Goal: Task Accomplishment & Management: Manage account settings

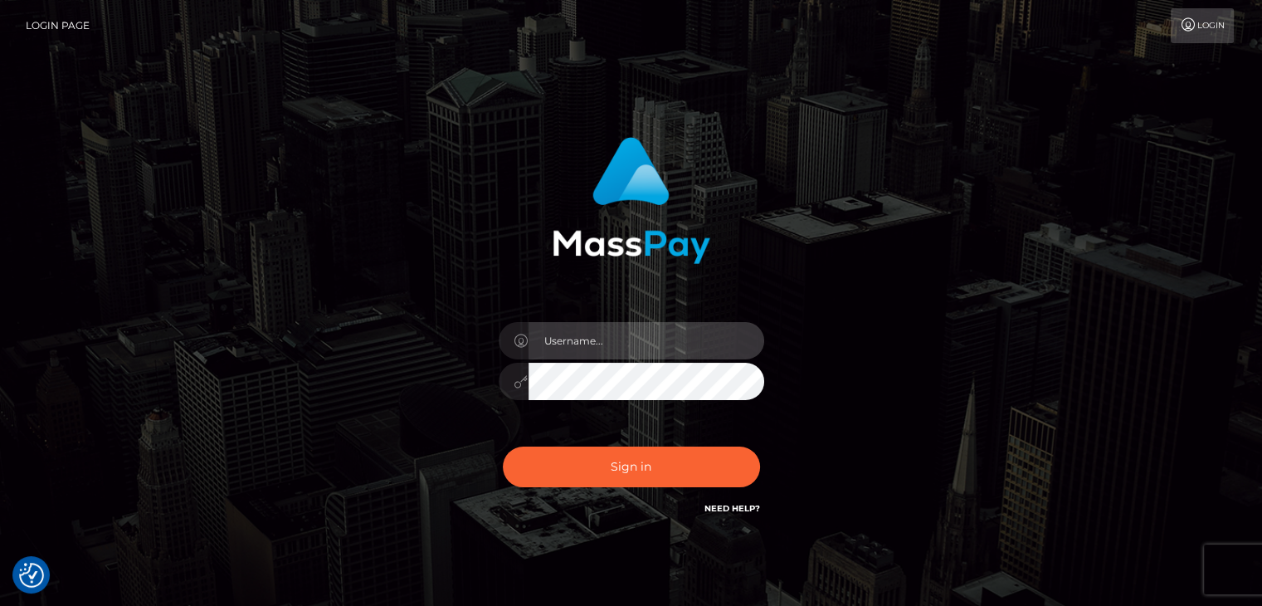
click at [556, 342] on input "text" at bounding box center [647, 340] width 236 height 37
type input "[EMAIL_ADDRESS][DOMAIN_NAME]"
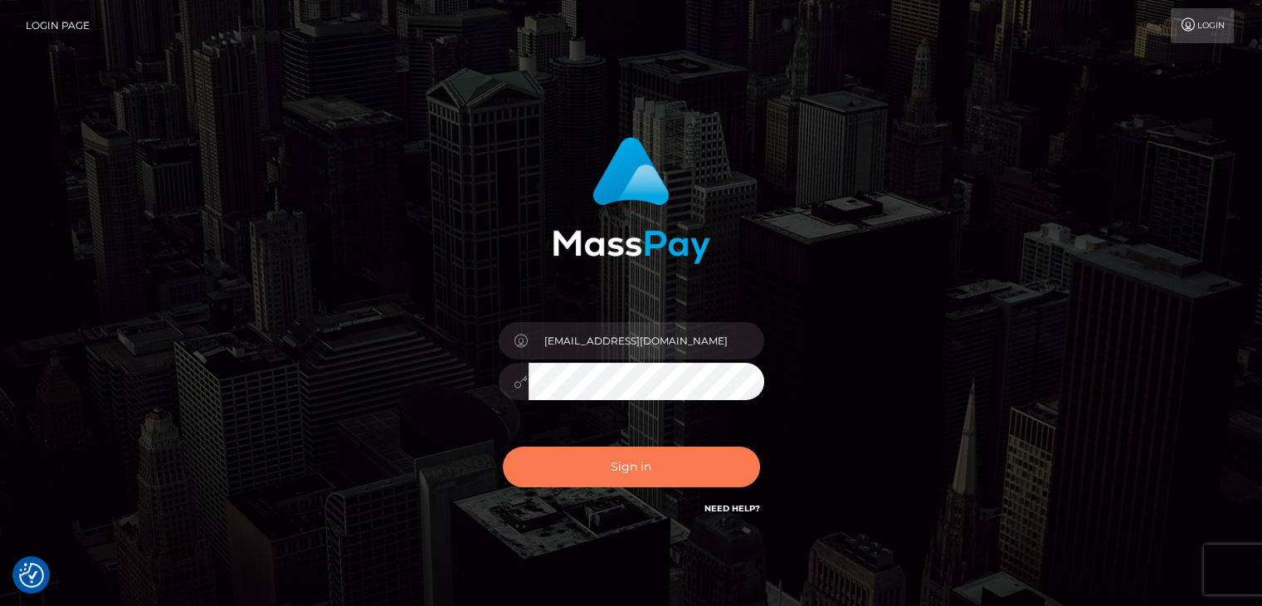
click at [601, 456] on button "Sign in" at bounding box center [631, 466] width 257 height 41
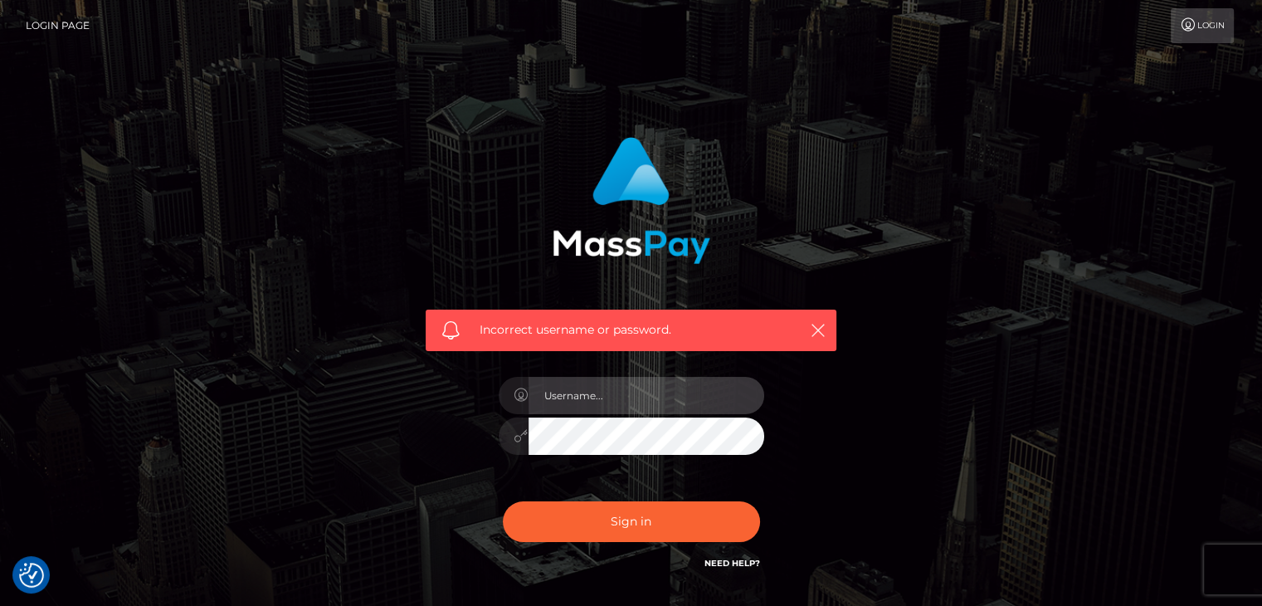
click at [717, 402] on input "text" at bounding box center [647, 395] width 236 height 37
type input "[EMAIL_ADDRESS][DOMAIN_NAME]"
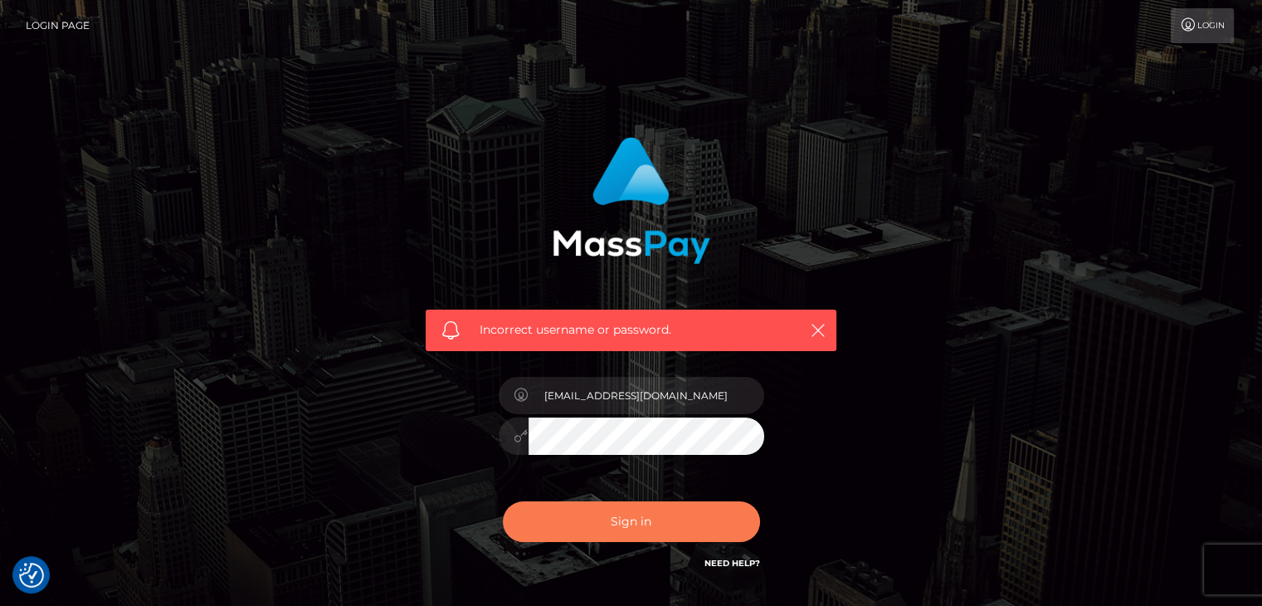
click at [646, 516] on button "Sign in" at bounding box center [631, 521] width 257 height 41
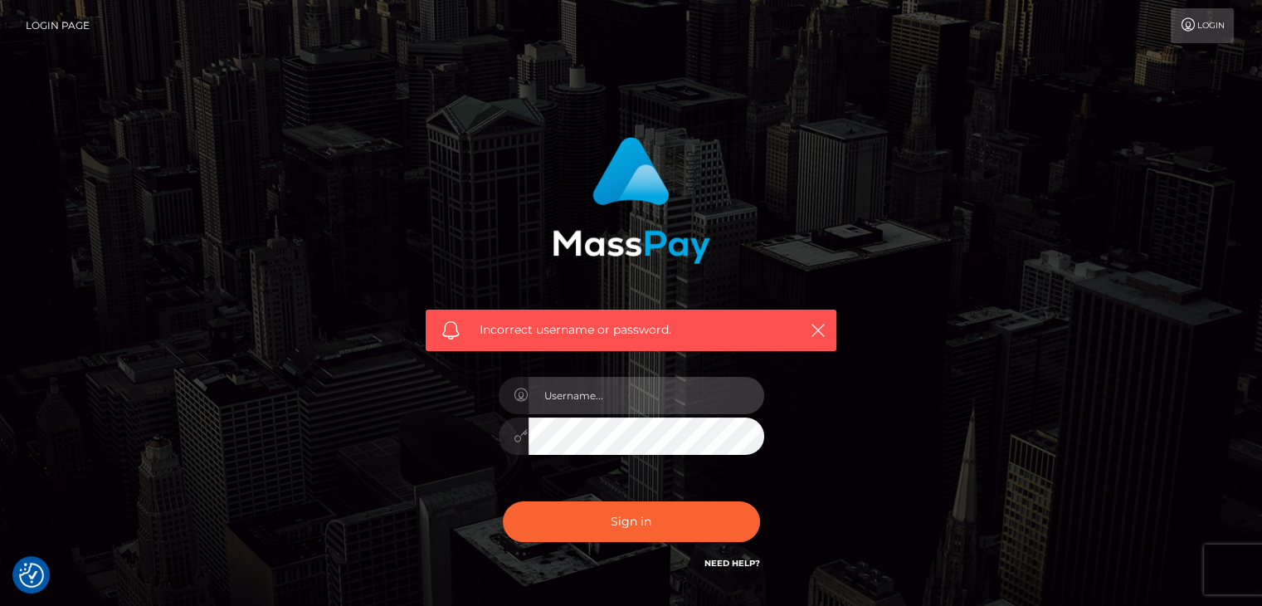
click at [656, 400] on input "text" at bounding box center [647, 395] width 236 height 37
type input "[EMAIL_ADDRESS][DOMAIN_NAME]"
